Goal: Find specific page/section: Find specific page/section

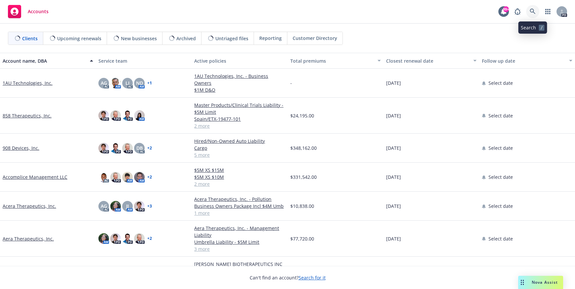
click at [531, 12] on icon at bounding box center [533, 12] width 6 height 6
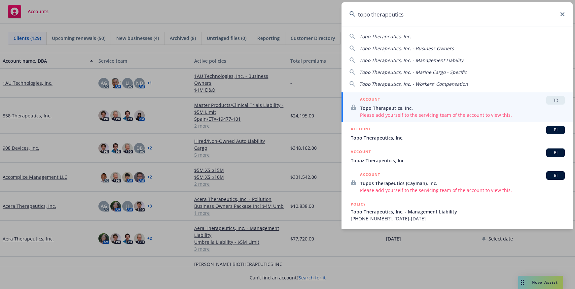
type input "topo therapeutics"
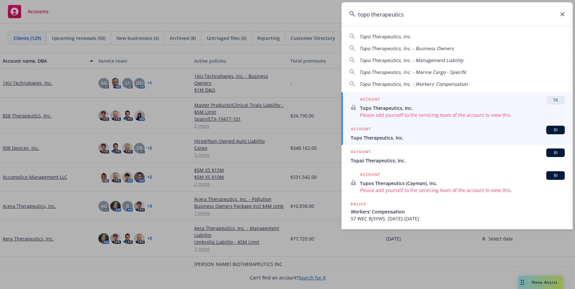
click at [398, 134] on span "Topo Therapeutics, Inc." at bounding box center [458, 137] width 214 height 7
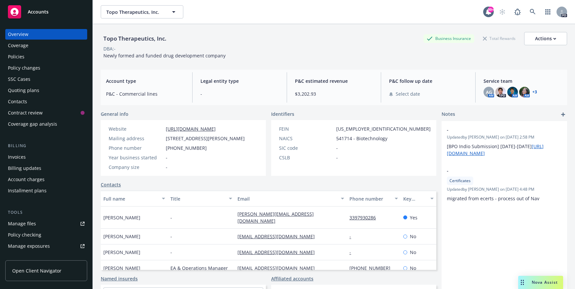
click at [10, 55] on div "Policies" at bounding box center [16, 57] width 17 height 11
